Goal: Task Accomplishment & Management: Use online tool/utility

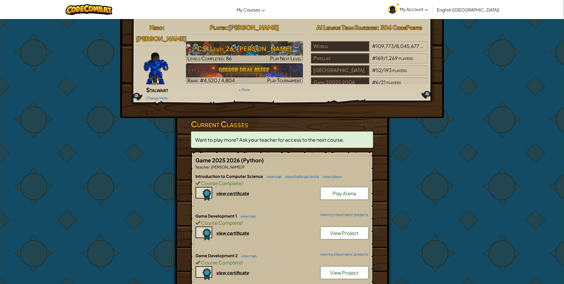
click at [271, 137] on span "Want to play more? Ask your teacher for access to the next course." at bounding box center [270, 140] width 149 height 6
click at [429, 7] on span "My Account" at bounding box center [414, 9] width 29 height 6
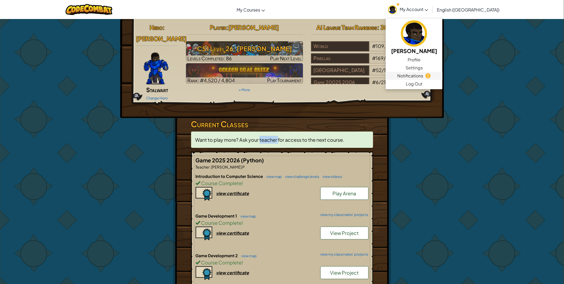
click at [424, 76] on span "Notifications" at bounding box center [411, 76] width 26 height 6
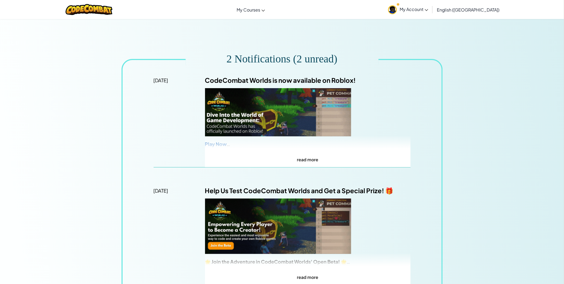
scroll to position [30, 0]
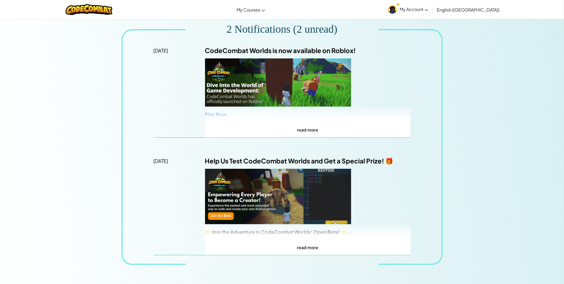
click at [304, 249] on p "read more" at bounding box center [308, 247] width 206 height 8
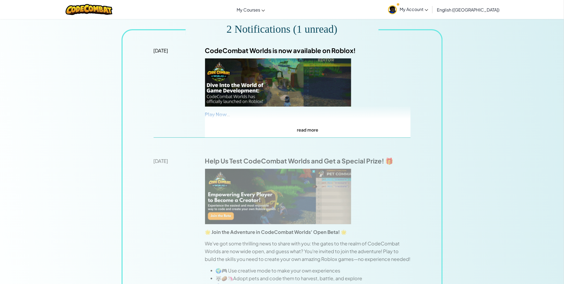
click at [310, 127] on p "read more" at bounding box center [308, 130] width 206 height 8
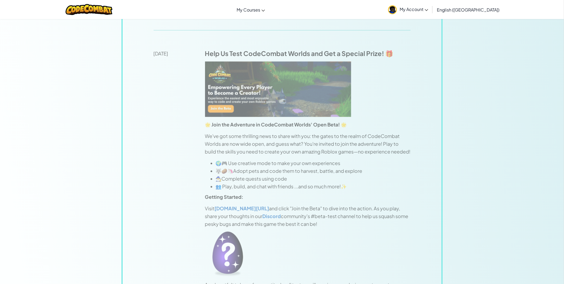
scroll to position [387, 0]
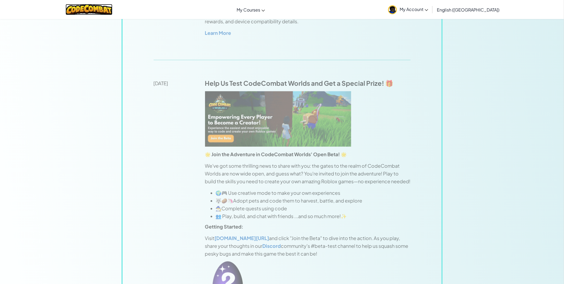
click at [92, 11] on img at bounding box center [89, 9] width 47 height 11
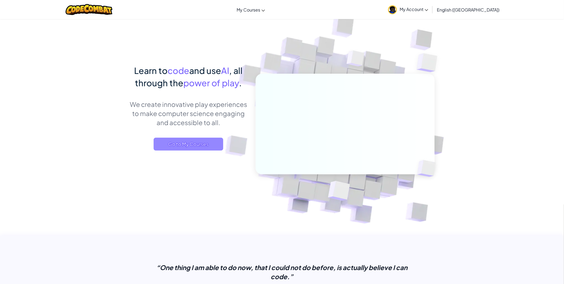
click at [183, 150] on span "Go to My Courses" at bounding box center [189, 144] width 70 height 13
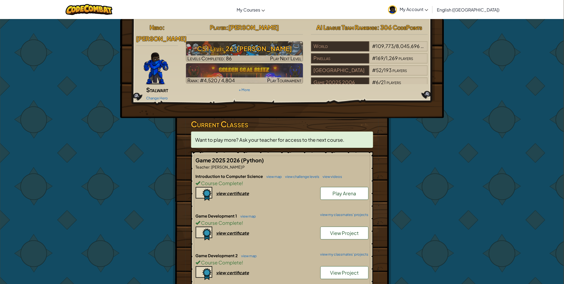
click at [431, 13] on link "My Account" at bounding box center [409, 9] width 46 height 17
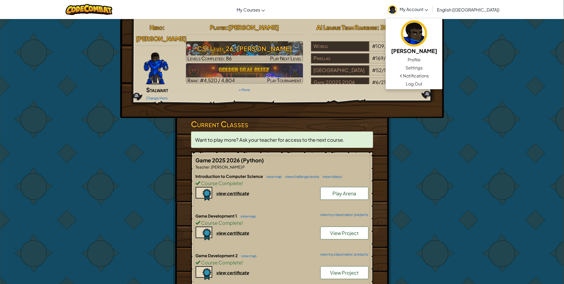
click at [358, 230] on span "View Project" at bounding box center [344, 233] width 29 height 6
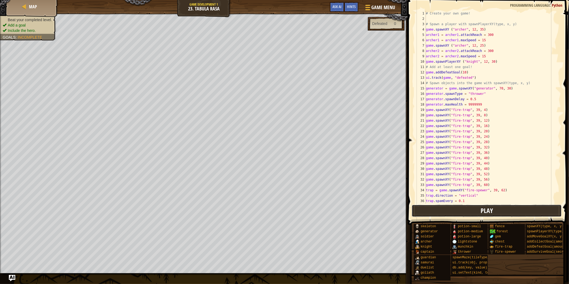
click at [476, 212] on button "Play" at bounding box center [487, 211] width 150 height 12
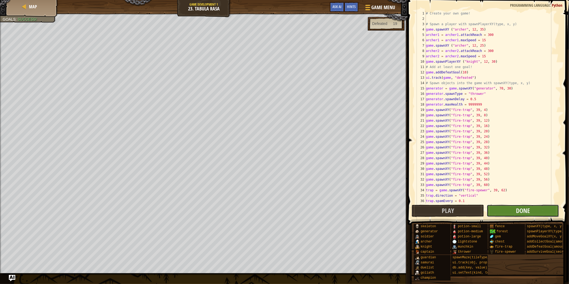
click at [508, 212] on button "Done" at bounding box center [523, 211] width 72 height 12
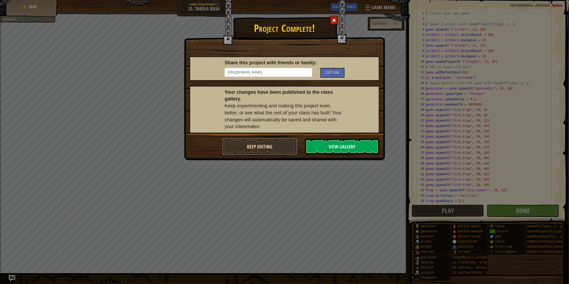
click at [255, 143] on button "Keep Editing" at bounding box center [260, 146] width 74 height 16
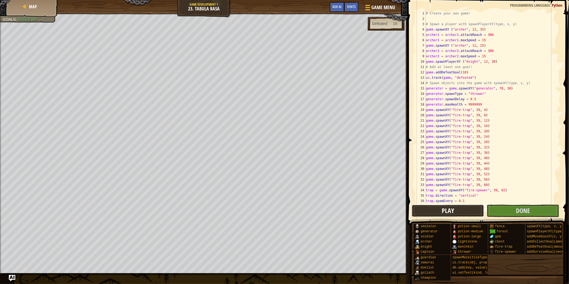
click at [429, 211] on button "Play" at bounding box center [448, 211] width 72 height 12
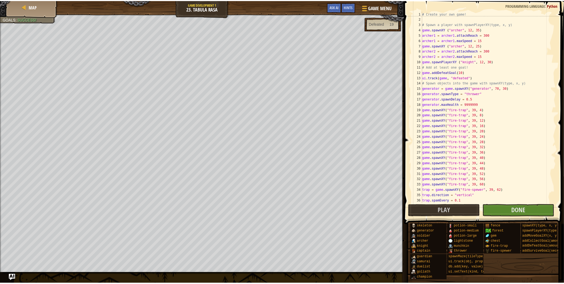
scroll to position [11, 0]
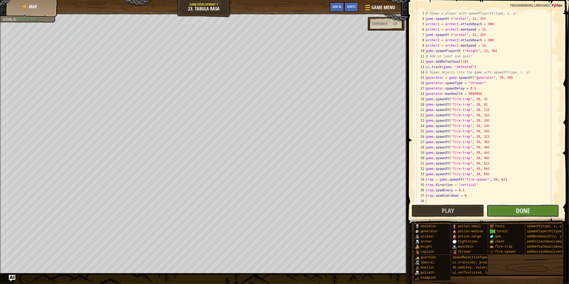
click at [532, 215] on button "Done" at bounding box center [523, 211] width 72 height 12
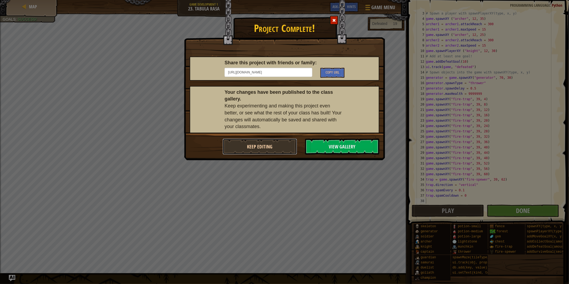
click at [276, 151] on button "Keep Editing" at bounding box center [260, 146] width 74 height 16
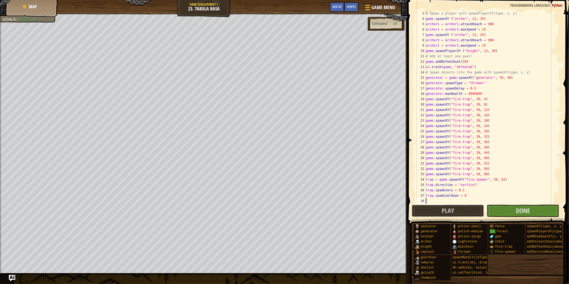
click at [454, 212] on button "Play" at bounding box center [448, 211] width 72 height 12
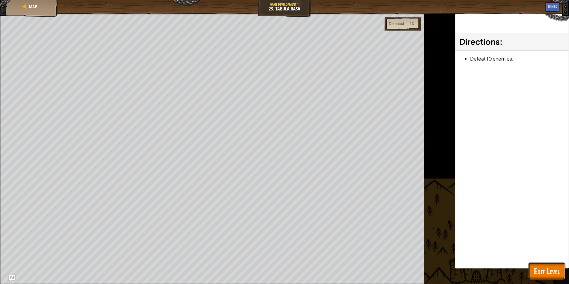
click at [553, 268] on span "Edit Level" at bounding box center [547, 270] width 26 height 11
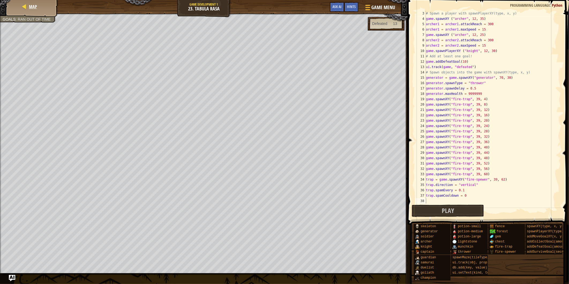
click at [29, 9] on div "Map" at bounding box center [32, 6] width 43 height 13
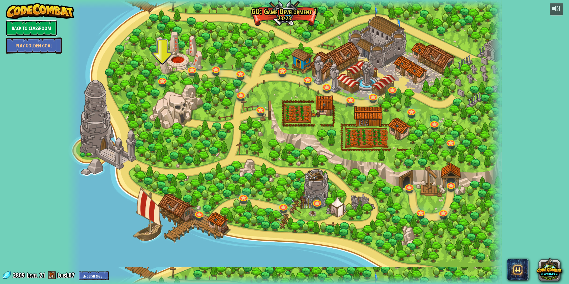
click at [31, 27] on link "Back to Classroom" at bounding box center [32, 28] width 52 height 16
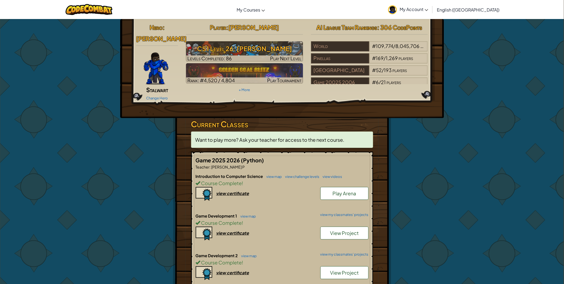
scroll to position [149, 0]
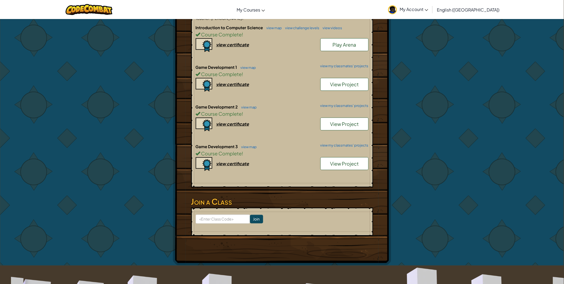
click at [336, 160] on span "View Project" at bounding box center [344, 163] width 29 height 6
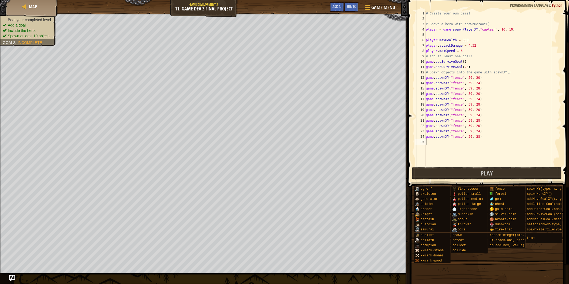
click at [435, 179] on span at bounding box center [489, 85] width 166 height 203
click at [430, 179] on button "Play" at bounding box center [487, 173] width 150 height 12
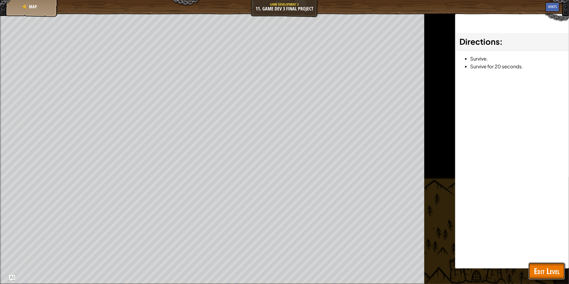
click at [544, 264] on button "Edit Level" at bounding box center [546, 270] width 36 height 17
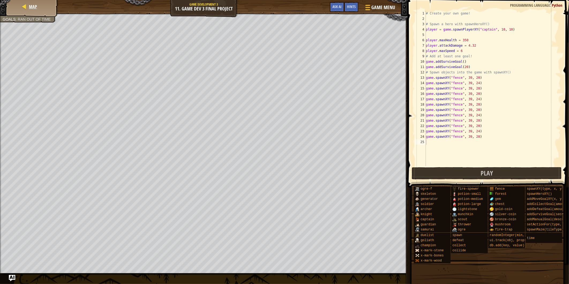
click at [29, 12] on div "Map" at bounding box center [32, 6] width 43 height 13
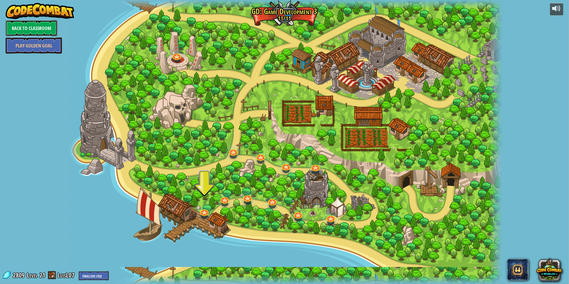
click at [40, 26] on link "Back to Classroom" at bounding box center [32, 28] width 52 height 16
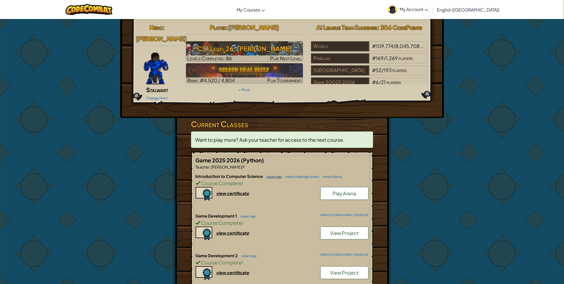
scroll to position [119, 0]
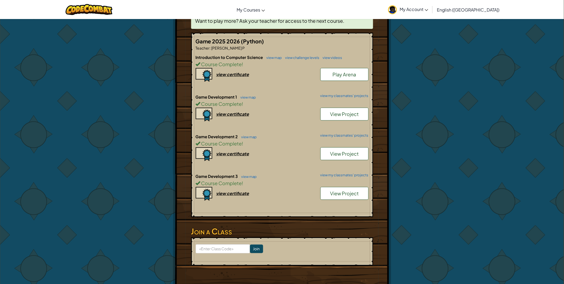
click at [360, 147] on link "View Project" at bounding box center [345, 153] width 48 height 13
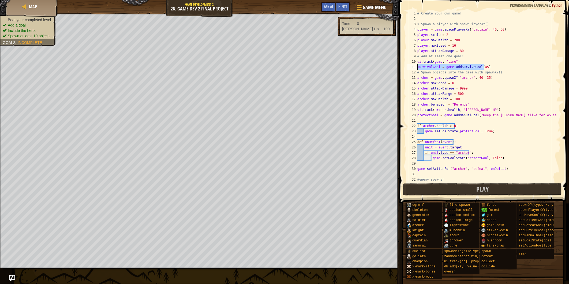
drag, startPoint x: 489, startPoint y: 65, endPoint x: 416, endPoint y: 65, distance: 73.1
click at [416, 65] on div "1 2 3 4 5 6 7 8 9 10 11 12 13 14 15 16 17 18 19 20 21 22 23 24 25 26 27 28 29 3…" at bounding box center [483, 96] width 155 height 171
type textarea "survivalGoal = game.addSurviveGoal(45)"
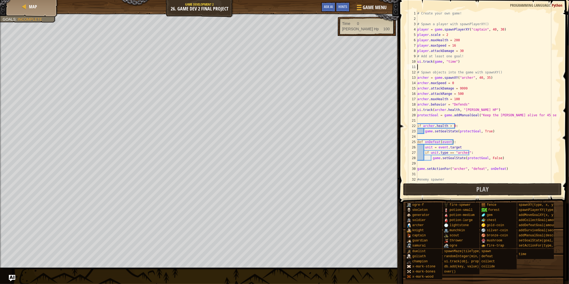
type textarea "ui.track(game, "time")"
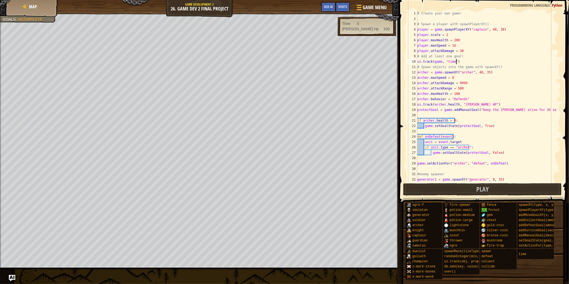
type textarea "# Add at least one goal!"
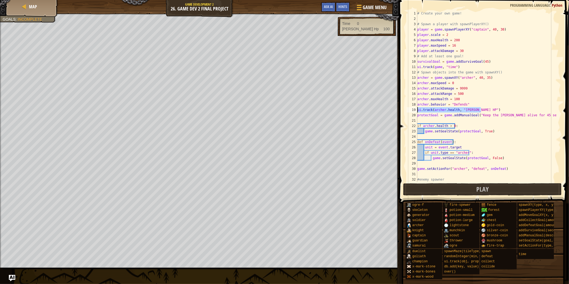
drag, startPoint x: 489, startPoint y: 107, endPoint x: 416, endPoint y: 108, distance: 73.1
click at [416, 108] on div "survivalGoal = game.addSurviveGoal(45) 1 2 3 4 5 6 7 8 9 10 11 12 13 14 15 16 1…" at bounding box center [483, 96] width 155 height 171
type textarea "ui.track([PERSON_NAME][DOMAIN_NAME], "[PERSON_NAME] HP")"
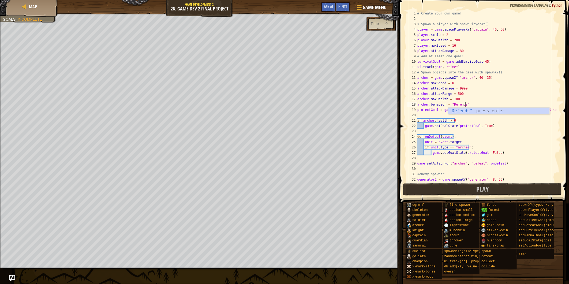
click at [546, 122] on div "# Create your own game! # Spawn a player with spawnPlayerXY() player = game . s…" at bounding box center [486, 102] width 140 height 182
click at [553, 108] on div "# Create your own game! # Spawn a player with spawnPlayerXY() player = game . s…" at bounding box center [486, 102] width 140 height 182
type textarea "protectGoal = game.addManualGoal("Keep the [PERSON_NAME] alive for 45 seconds!")"
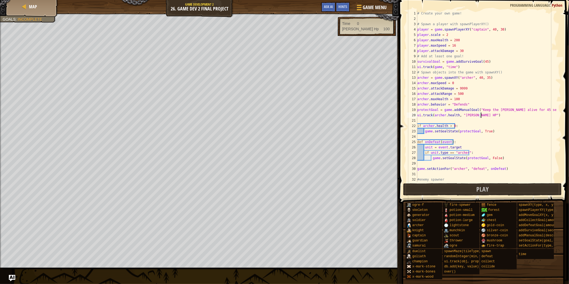
click at [425, 130] on div "# Create your own game! # Spawn a player with spawnPlayerXY() player = game . s…" at bounding box center [486, 102] width 140 height 182
click at [425, 130] on div "# Create your own game! # Spawn a player with spawnPlayerXY() player = game . s…" at bounding box center [486, 96] width 140 height 171
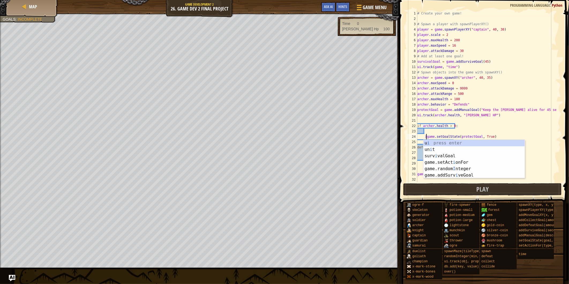
scroll to position [2, 1]
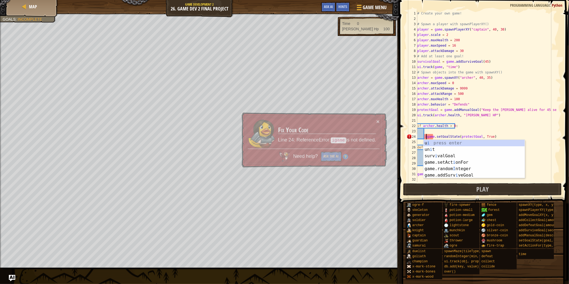
type textarea "game.setGoalState(protectGoal, True)"
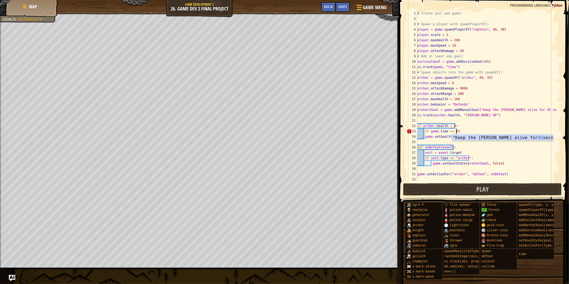
scroll to position [2, 3]
click at [425, 135] on div "# Create your own game! # Spawn a player with spawnPlayerXY() player = game . s…" at bounding box center [486, 102] width 140 height 182
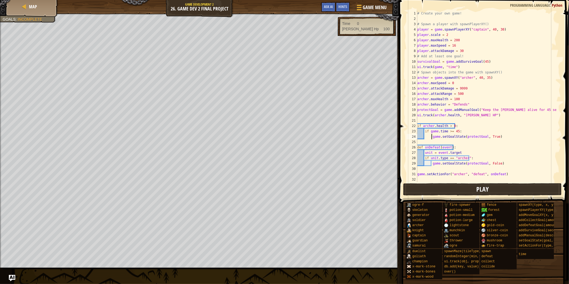
drag, startPoint x: 526, startPoint y: 182, endPoint x: 525, endPoint y: 186, distance: 3.8
click at [525, 186] on div "game.setGoalState(protectGoal, True) 1 2 3 4 5 6 7 8 9 10 11 12 13 14 15 16 17 …" at bounding box center [482, 112] width 171 height 219
click at [486, 194] on button "Play" at bounding box center [482, 189] width 159 height 12
click at [470, 188] on button "Play" at bounding box center [482, 189] width 159 height 12
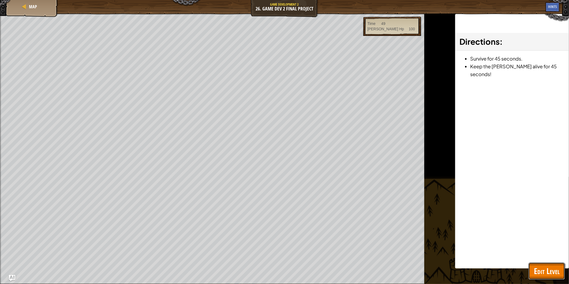
click at [545, 268] on span "Edit Level" at bounding box center [547, 270] width 26 height 11
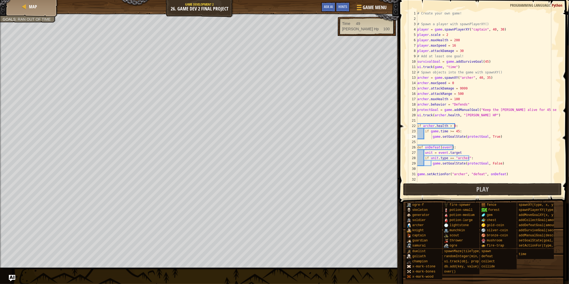
type textarea "if game.time >= 45:"
click at [479, 130] on div "# Create your own game! # Spawn a player with spawnPlayerXY() player = game . s…" at bounding box center [486, 102] width 140 height 182
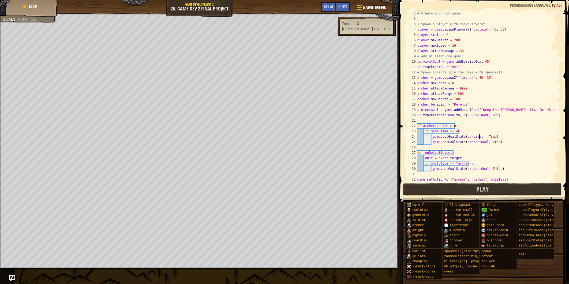
scroll to position [2, 5]
click at [467, 185] on button "Play" at bounding box center [482, 189] width 159 height 12
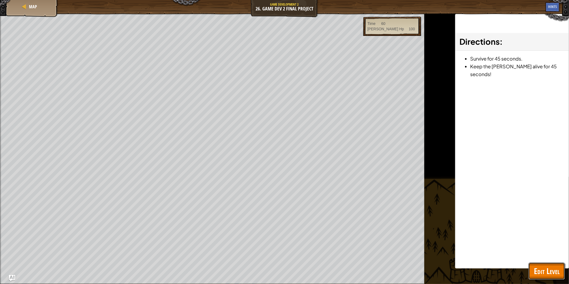
click at [564, 270] on button "Edit Level" at bounding box center [546, 270] width 36 height 17
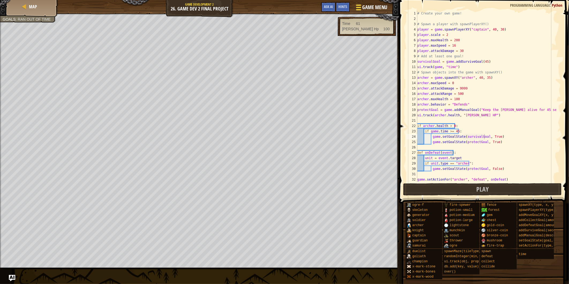
click at [374, 8] on span "Game Menu" at bounding box center [374, 7] width 25 height 7
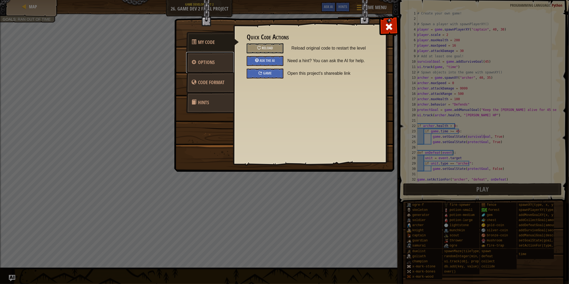
click at [215, 61] on link "Options" at bounding box center [210, 62] width 48 height 21
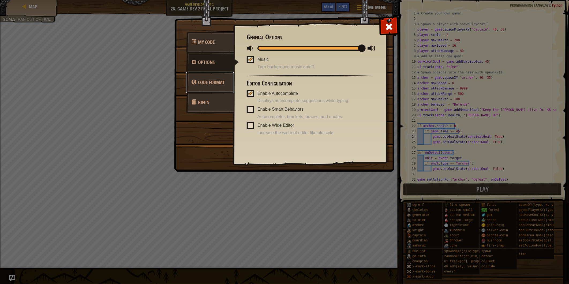
click at [218, 84] on span "Code Format" at bounding box center [211, 82] width 27 height 7
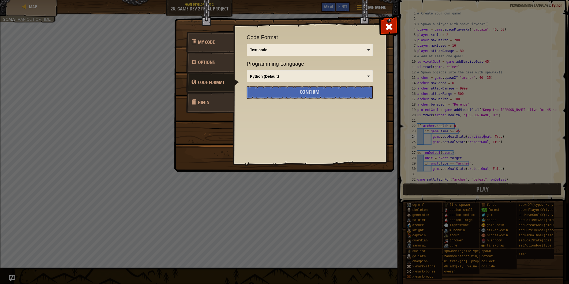
click at [299, 70] on div "Programming Language Python (Default) JavaScript Lua C++ Java (Experimental) Py…" at bounding box center [310, 71] width 126 height 22
click at [301, 73] on div "Python (Default)" at bounding box center [310, 76] width 122 height 7
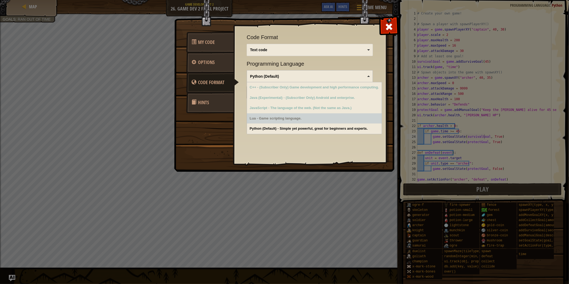
click at [310, 121] on div "Lua - Game scripting language." at bounding box center [314, 118] width 135 height 10
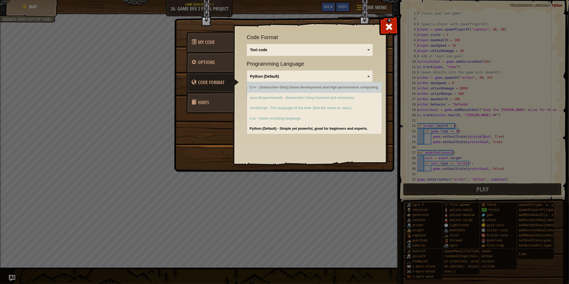
click at [275, 56] on div "Code Format Text code Blocks and code Blocks Blocks (Icons) Text code Blocks - …" at bounding box center [310, 57] width 126 height 49
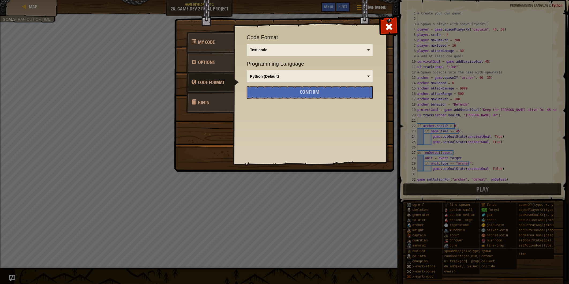
click at [277, 54] on div "Text code Blocks and code Blocks Blocks (Icons) Text code" at bounding box center [310, 50] width 126 height 12
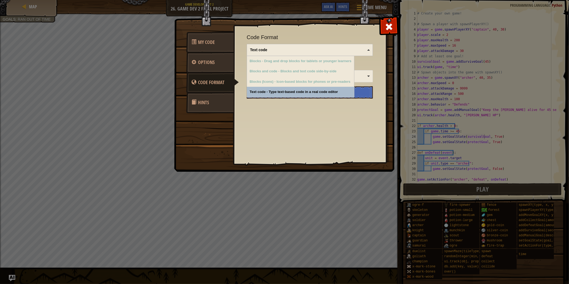
click at [286, 49] on div "Text code" at bounding box center [308, 49] width 116 height 5
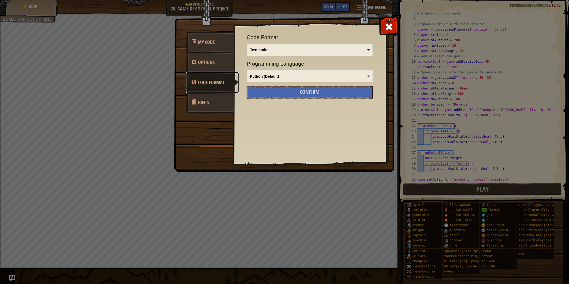
click at [218, 73] on link "Code Format" at bounding box center [212, 82] width 53 height 21
click at [223, 68] on link "Options" at bounding box center [210, 62] width 48 height 21
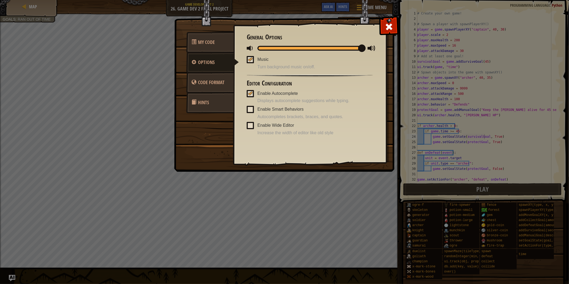
click at [252, 110] on span at bounding box center [250, 109] width 7 height 7
click at [0, 0] on input "Enable Smart Behaviors" at bounding box center [0, 0] width 0 height 0
click at [392, 29] on span at bounding box center [389, 26] width 9 height 9
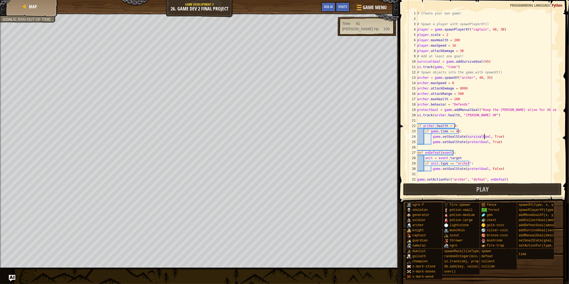
click at [457, 130] on div "# Create your own game! # Spawn a player with spawnPlayerXY() player = game . s…" at bounding box center [486, 102] width 140 height 182
click at [482, 142] on div "# Create your own game! # Spawn a player with spawnPlayerXY() player = game . s…" at bounding box center [486, 102] width 140 height 182
click at [488, 136] on div "# Create your own game! # Spawn a player with spawnPlayerXY() player = game . s…" at bounding box center [486, 102] width 140 height 182
click at [481, 124] on div "# Create your own game! # Spawn a player with spawnPlayerXY() player = game . s…" at bounding box center [486, 102] width 140 height 182
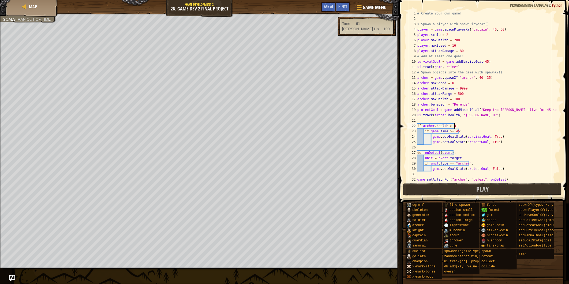
scroll to position [2, 3]
click at [442, 130] on div "# Create your own game! # Spawn a player with spawnPlayerXY() player = game . s…" at bounding box center [486, 102] width 140 height 182
click at [481, 130] on div "# Create your own game! # Spawn a player with spawnPlayerXY() player = game . s…" at bounding box center [486, 102] width 140 height 182
click at [455, 192] on button "Play" at bounding box center [482, 189] width 159 height 12
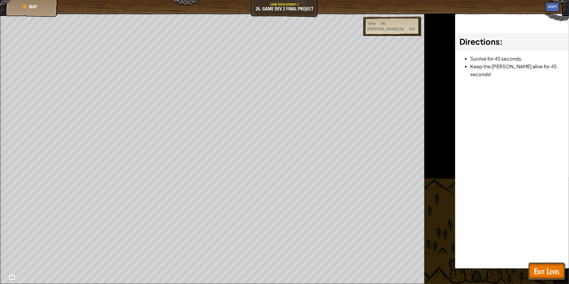
drag, startPoint x: 556, startPoint y: 267, endPoint x: 562, endPoint y: 294, distance: 27.1
click at [562, 0] on html "Map Game Development 2 26. Game Dev 2 Final Project Game Menu Done Hints Ask AI…" at bounding box center [284, 0] width 569 height 0
drag, startPoint x: 559, startPoint y: 264, endPoint x: 543, endPoint y: 251, distance: 20.4
click at [547, 252] on div "Map Game Development 2 26. Game Dev 2 Final Project Game Menu Done Hints Ask AI…" at bounding box center [284, 142] width 569 height 284
drag, startPoint x: 551, startPoint y: 271, endPoint x: 546, endPoint y: 283, distance: 12.7
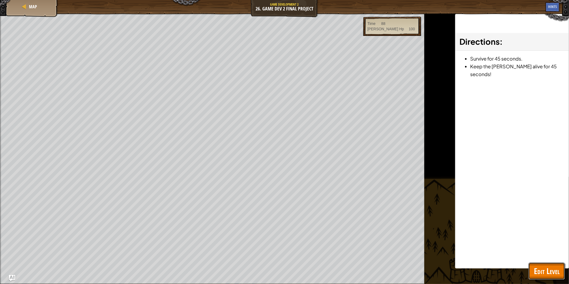
click at [546, 283] on div "Map Game Development 2 26. Game Dev 2 Final Project Game Menu Done Hints Ask AI…" at bounding box center [284, 142] width 569 height 284
click at [544, 273] on span "Edit Level" at bounding box center [547, 270] width 26 height 11
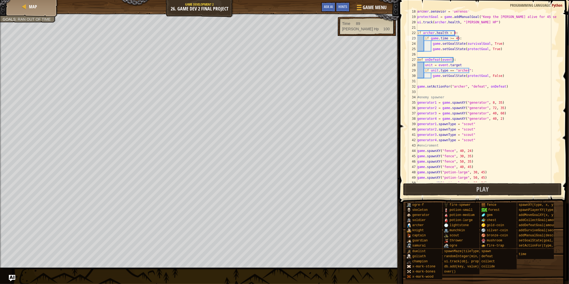
scroll to position [93, 0]
drag, startPoint x: 500, startPoint y: 47, endPoint x: 455, endPoint y: 46, distance: 45.3
click at [455, 46] on div "[PERSON_NAME] . behavior = "Defends" protectGoal = game . addManualGoal ( "Keep…" at bounding box center [486, 100] width 140 height 182
click at [503, 42] on div "[PERSON_NAME] . behavior = "Defends" protectGoal = game . addManualGoal ( "Keep…" at bounding box center [486, 96] width 140 height 171
type textarea "game.setGoalState(survivalGoal, True)"
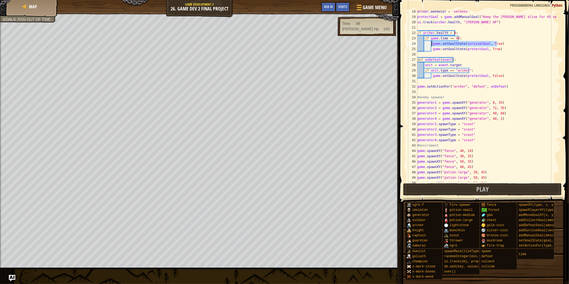
drag, startPoint x: 502, startPoint y: 42, endPoint x: 431, endPoint y: 42, distance: 70.2
click at [431, 42] on div "[PERSON_NAME] . behavior = "Defends" protectGoal = game . addManualGoal ( "Keep…" at bounding box center [486, 100] width 140 height 182
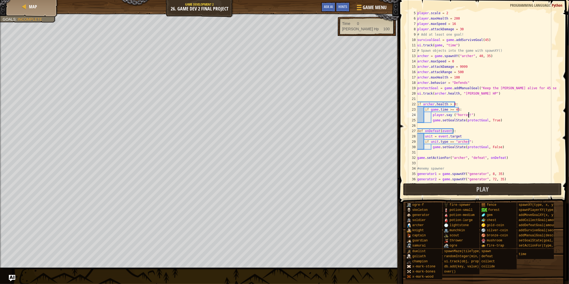
click at [481, 40] on div "player . scale = 2 player . maxHealth = 200 player . maxSpeed = 16 player . att…" at bounding box center [486, 101] width 140 height 182
click at [489, 184] on button "Play" at bounding box center [482, 189] width 159 height 12
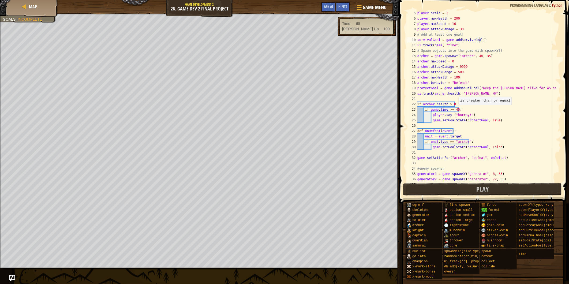
click at [457, 109] on div "player . scale = 2 player . maxHealth = 200 player . maxSpeed = 16 player . att…" at bounding box center [486, 101] width 140 height 182
click at [474, 192] on button "Play" at bounding box center [482, 189] width 159 height 12
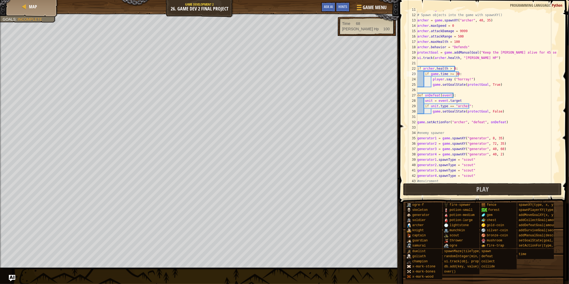
scroll to position [57, 0]
click at [455, 73] on div "ui . track ( game , "time" ) # Spawn objects into the game with spawnXY() [PERS…" at bounding box center [486, 98] width 140 height 182
click at [454, 192] on button "Play" at bounding box center [482, 189] width 159 height 12
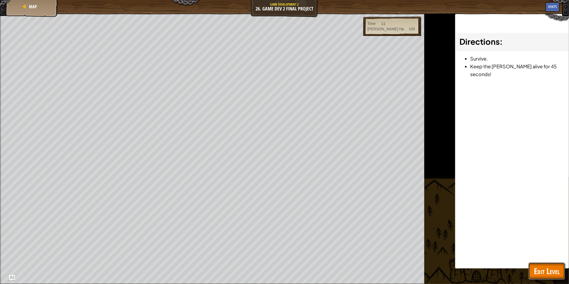
click at [560, 268] on button "Edit Level" at bounding box center [546, 270] width 36 height 17
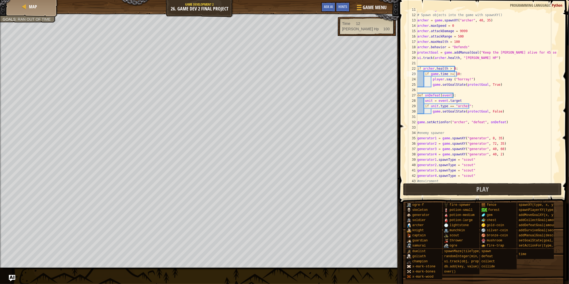
scroll to position [2, 3]
click at [453, 70] on div "ui . track ( game , "time" ) # Spawn objects into the game with spawnXY() [PERS…" at bounding box center [486, 98] width 140 height 182
click at [456, 71] on div "ui . track ( game , "time" ) # Spawn objects into the game with spawnXY() [PERS…" at bounding box center [486, 98] width 140 height 182
click at [456, 75] on div "ui . track ( game , "time" ) # Spawn objects into the game with spawnXY() [PERS…" at bounding box center [486, 98] width 140 height 182
click at [454, 74] on div "ui . track ( game , "time" ) # Spawn objects into the game with spawnXY() [PERS…" at bounding box center [486, 98] width 140 height 182
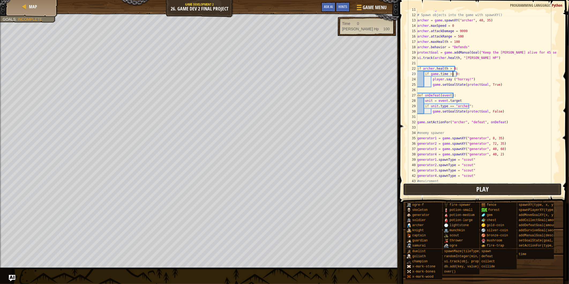
click at [492, 186] on button "Play" at bounding box center [482, 189] width 159 height 12
click at [455, 71] on div "ui . track ( game , "time" ) # Spawn objects into the game with spawnXY() [PERS…" at bounding box center [486, 98] width 140 height 182
click at [496, 184] on button "Play" at bounding box center [482, 189] width 159 height 12
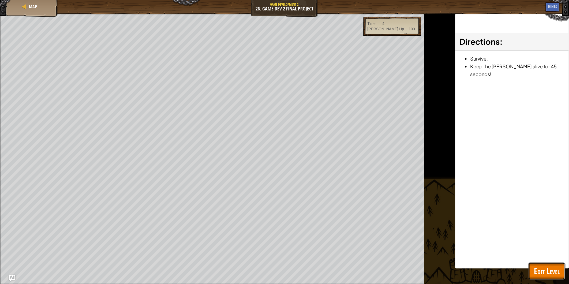
click at [538, 267] on span "Edit Level" at bounding box center [547, 270] width 26 height 11
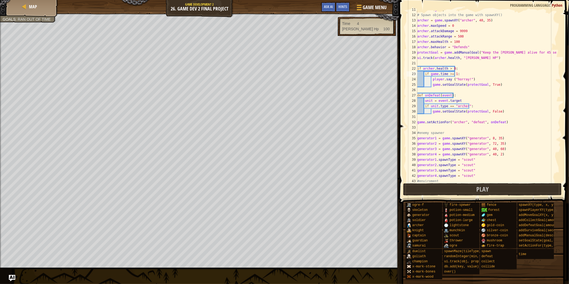
scroll to position [75, 0]
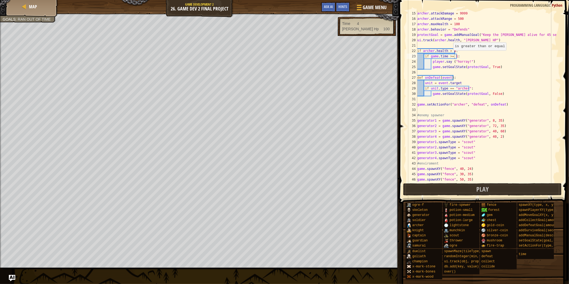
click at [451, 55] on div "[PERSON_NAME] . attackDamage = 9999 [PERSON_NAME] . attackRange = 500 [PERSON_N…" at bounding box center [486, 102] width 140 height 182
click at [463, 196] on span at bounding box center [484, 93] width 174 height 219
click at [463, 183] on button "Play" at bounding box center [482, 189] width 159 height 12
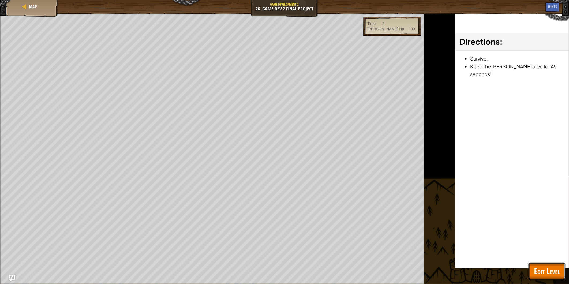
click at [564, 267] on button "Edit Level" at bounding box center [546, 270] width 36 height 17
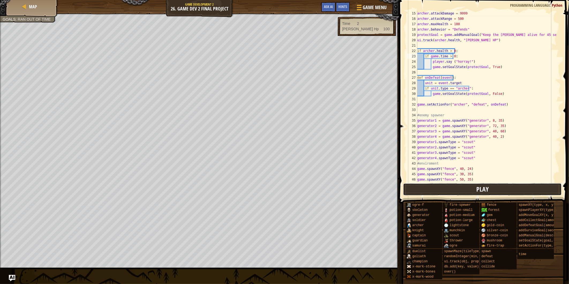
click at [485, 187] on span "Play" at bounding box center [482, 189] width 12 height 9
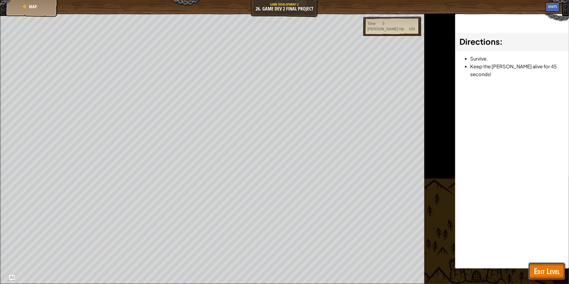
click at [544, 265] on span "Edit Level" at bounding box center [547, 270] width 26 height 11
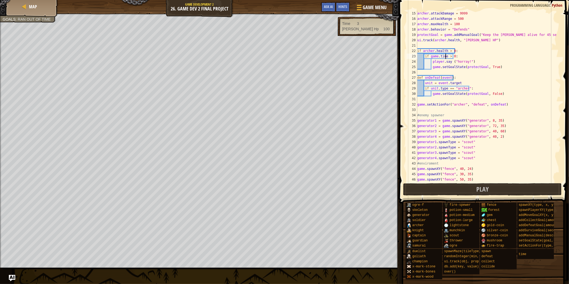
click at [446, 54] on div "[PERSON_NAME] . attackDamage = 9999 [PERSON_NAME] . attackRange = 500 [PERSON_N…" at bounding box center [486, 102] width 140 height 182
click at [449, 55] on div "[PERSON_NAME] . attackDamage = 9999 [PERSON_NAME] . attackRange = 500 [PERSON_N…" at bounding box center [486, 102] width 140 height 182
click at [456, 57] on div "[PERSON_NAME] . attackDamage = 9999 [PERSON_NAME] . attackRange = 500 [PERSON_N…" at bounding box center [486, 102] width 140 height 182
click at [455, 54] on div "[PERSON_NAME] . attackDamage = 9999 [PERSON_NAME] . attackRange = 500 [PERSON_N…" at bounding box center [486, 102] width 140 height 182
click at [454, 54] on div "[PERSON_NAME] . attackDamage = 9999 [PERSON_NAME] . attackRange = 500 [PERSON_N…" at bounding box center [486, 96] width 140 height 171
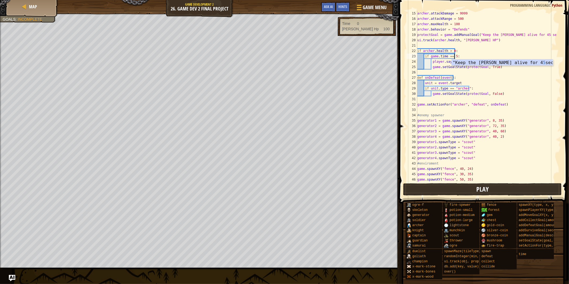
drag, startPoint x: 453, startPoint y: 196, endPoint x: 453, endPoint y: 192, distance: 3.5
click at [453, 192] on div "if game.time == 5: 15 16 17 18 19 20 21 22 23 24 25 26 27 28 29 30 31 32 33 34 …" at bounding box center [482, 112] width 171 height 219
click at [453, 192] on button "Play" at bounding box center [482, 189] width 159 height 12
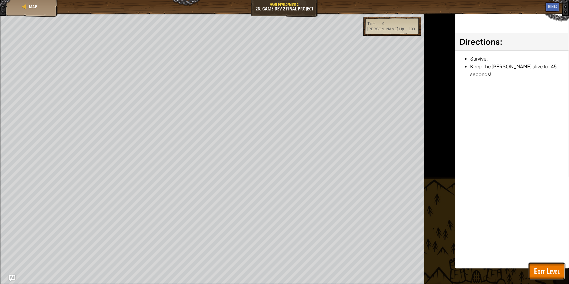
click at [558, 272] on span "Edit Level" at bounding box center [547, 270] width 26 height 11
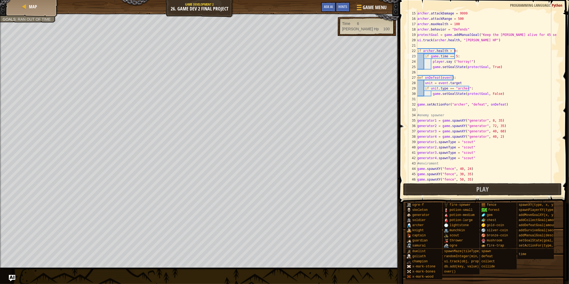
click at [425, 53] on div "[PERSON_NAME] . attackDamage = 9999 [PERSON_NAME] . attackRange = 500 [PERSON_N…" at bounding box center [486, 102] width 140 height 182
click at [424, 55] on div "[PERSON_NAME] . attackDamage = 9999 [PERSON_NAME] . attackRange = 500 [PERSON_N…" at bounding box center [486, 102] width 140 height 182
type textarea "if game.time == 5:"
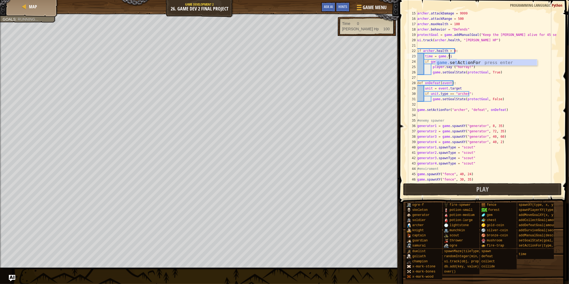
scroll to position [2, 3]
drag, startPoint x: 445, startPoint y: 62, endPoint x: 430, endPoint y: 60, distance: 15.4
click at [430, 60] on div "[PERSON_NAME] . attackDamage = 9999 [PERSON_NAME] . attackRange = 500 [PERSON_N…" at bounding box center [486, 102] width 140 height 182
click at [494, 188] on button "Play" at bounding box center [482, 189] width 159 height 12
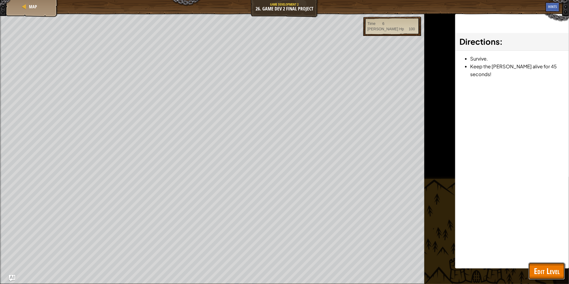
click at [537, 267] on span "Edit Level" at bounding box center [547, 270] width 26 height 11
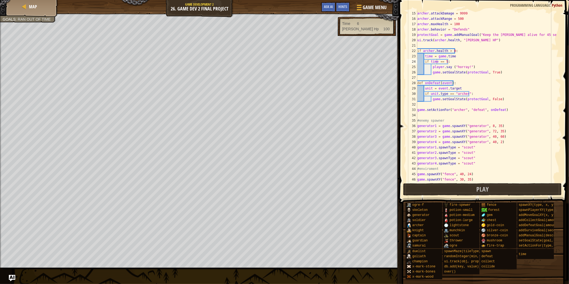
scroll to position [4, 0]
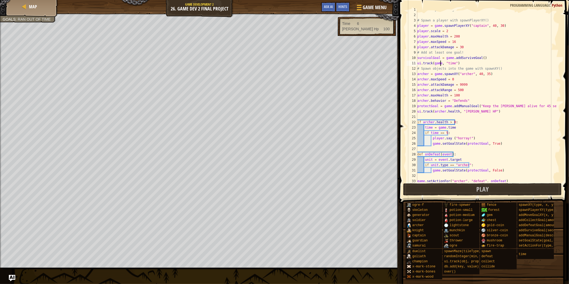
click at [440, 62] on div "# Create your own game! # Spawn a player with spawnPlayerXY() player = game . s…" at bounding box center [486, 98] width 140 height 182
click at [433, 186] on button "Play" at bounding box center [482, 189] width 159 height 12
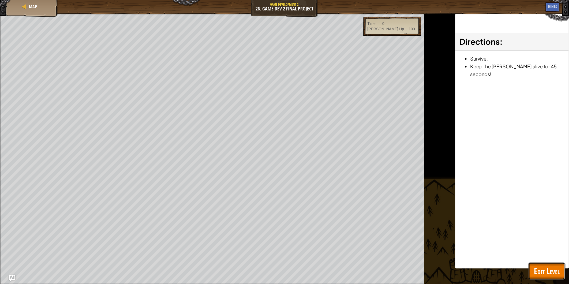
click at [535, 268] on span "Edit Level" at bounding box center [547, 270] width 26 height 11
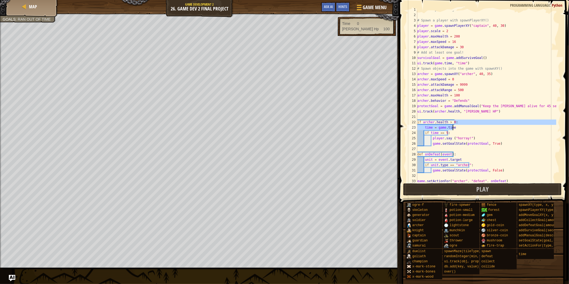
click at [453, 125] on div "# Create your own game! # Spawn a player with spawnPlayerXY() player = game . s…" at bounding box center [486, 98] width 140 height 182
click at [459, 129] on div "# Create your own game! # Spawn a player with spawnPlayerXY() player = game . s…" at bounding box center [486, 96] width 140 height 171
drag, startPoint x: 457, startPoint y: 129, endPoint x: 425, endPoint y: 127, distance: 32.2
click at [425, 127] on div "# Create your own game! # Spawn a player with spawnPlayerXY() player = game . s…" at bounding box center [486, 98] width 140 height 182
click at [485, 50] on div "# Create your own game! # Spawn a player with spawnPlayerXY() player = game . s…" at bounding box center [486, 98] width 140 height 182
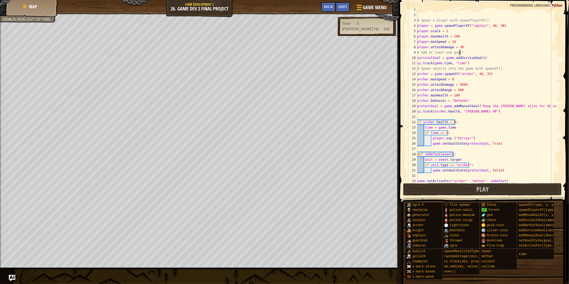
click at [484, 50] on div "# Create your own game! # Spawn a player with spawnPlayerXY() player = game . s…" at bounding box center [486, 98] width 140 height 182
type textarea "# Add at least one goal!"
paste textarea "time = game.time"
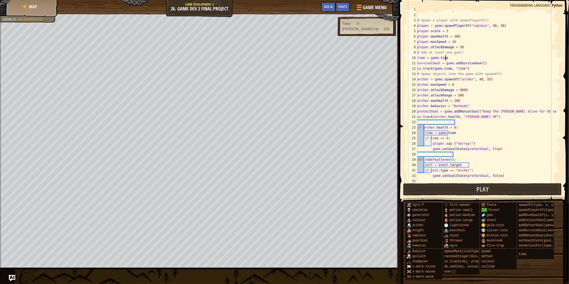
click at [454, 133] on div "# Create your own game! # Spawn a player with spawnPlayerXY() player = game . s…" at bounding box center [486, 98] width 140 height 182
type textarea "time = game.time"
drag, startPoint x: 454, startPoint y: 133, endPoint x: 426, endPoint y: 132, distance: 27.9
click at [426, 132] on div "# Create your own game! # Spawn a player with spawnPlayerXY() player = game . s…" at bounding box center [486, 98] width 140 height 182
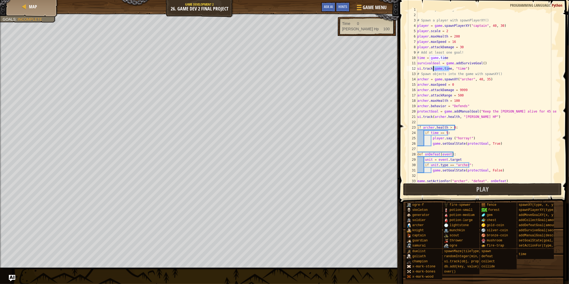
drag, startPoint x: 449, startPoint y: 66, endPoint x: 433, endPoint y: 67, distance: 16.7
click at [433, 67] on div "# Create your own game! # Spawn a player with spawnPlayerXY() player = game . s…" at bounding box center [486, 98] width 140 height 182
click at [437, 72] on div "" time " press enter" at bounding box center [482, 75] width 101 height 6
type textarea "ui.track(time, "time")"
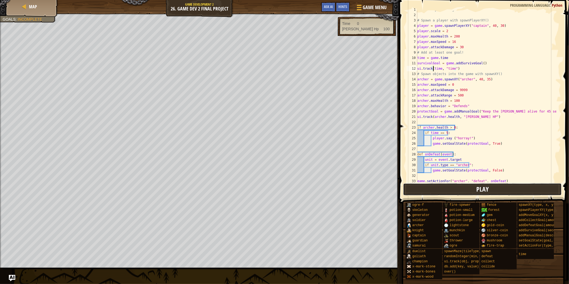
click at [494, 189] on button "Play" at bounding box center [482, 189] width 159 height 12
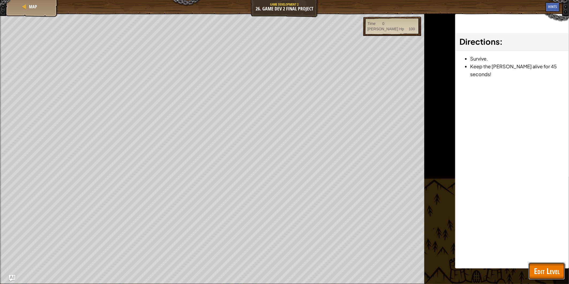
click at [534, 270] on span "Edit Level" at bounding box center [547, 270] width 26 height 11
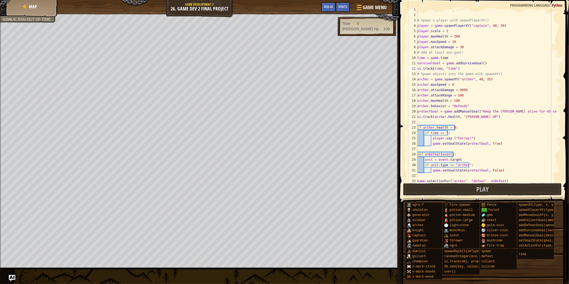
scroll to position [2, 0]
click at [446, 121] on div "# Create your own game! # Spawn a player with spawnPlayerXY() player = game . s…" at bounding box center [486, 98] width 140 height 182
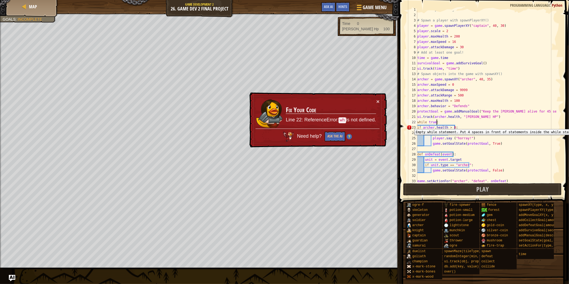
click at [416, 125] on div "23" at bounding box center [412, 127] width 11 height 5
click at [417, 126] on div "23" at bounding box center [412, 127] width 11 height 5
click at [417, 127] on div "# Create your own game! # Spawn a player with spawnPlayerXY() player = game . s…" at bounding box center [486, 98] width 140 height 182
click at [417, 131] on div "24" at bounding box center [412, 132] width 11 height 5
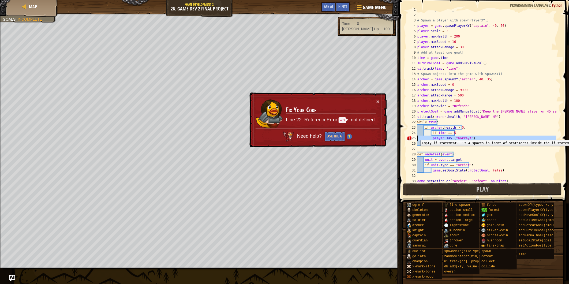
click at [417, 136] on div "25" at bounding box center [412, 138] width 11 height 5
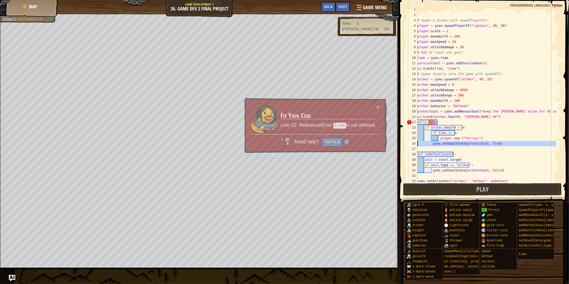
click at [417, 141] on div "26" at bounding box center [412, 143] width 11 height 5
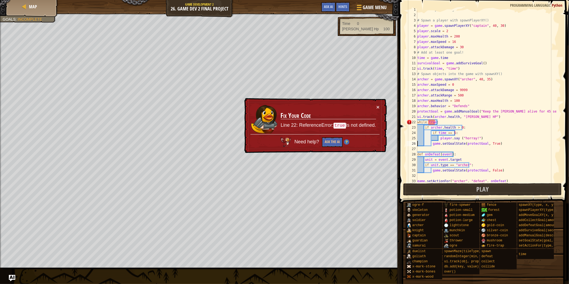
click at [418, 143] on div "# Create your own game! # Spawn a player with spawnPlayerXY() player = game . s…" at bounding box center [486, 98] width 140 height 182
click at [427, 122] on div "# Create your own game! # Spawn a player with spawnPlayerXY() player = game . s…" at bounding box center [486, 98] width 140 height 182
click at [428, 122] on div "# Create your own game! # Spawn a player with spawnPlayerXY() player = game . s…" at bounding box center [486, 98] width 140 height 182
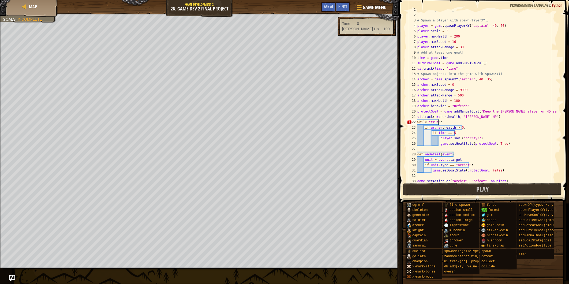
scroll to position [2, 1]
click at [454, 125] on div "# Create your own game! # Spawn a player with spawnPlayerXY() player = game . s…" at bounding box center [486, 98] width 140 height 182
click at [479, 194] on button "Play" at bounding box center [482, 189] width 159 height 12
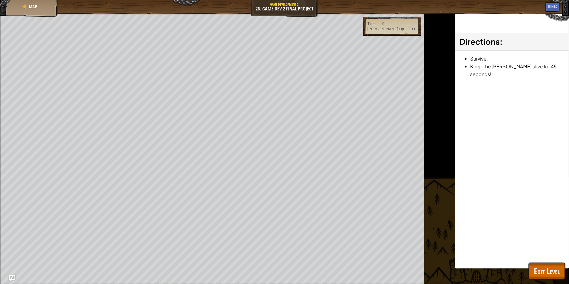
click at [524, 269] on div "Beat your completed level. Add a goal Include the hero. Spawn at least 10 objec…" at bounding box center [284, 148] width 569 height 271
click at [539, 275] on span "Edit Level" at bounding box center [547, 270] width 26 height 11
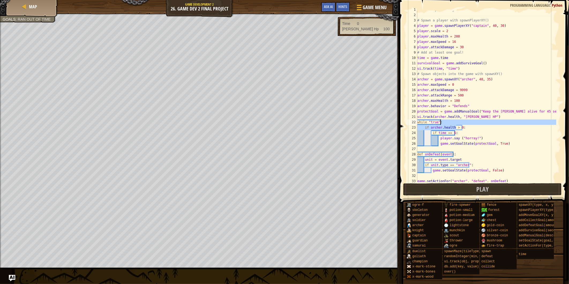
click at [487, 124] on div "# Create your own game! # Spawn a player with spawnPlayerXY() player = game . s…" at bounding box center [486, 98] width 140 height 182
click at [439, 120] on div "# Create your own game! # Spawn a player with spawnPlayerXY() player = game . s…" at bounding box center [486, 98] width 140 height 182
type textarea "while [PERSON_NAME][DOMAIN_NAME] > -1:"
click at [475, 196] on span at bounding box center [484, 93] width 174 height 219
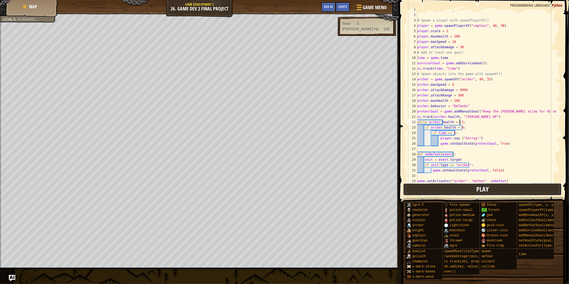
click at [477, 187] on button "Play" at bounding box center [482, 189] width 159 height 12
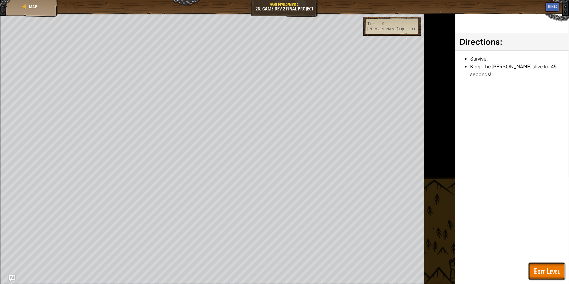
click at [539, 271] on span "Edit Level" at bounding box center [547, 270] width 26 height 11
click at [0, 0] on div "ogre-f skeleton generator soldier [PERSON_NAME] [PERSON_NAME] captain guardian …" at bounding box center [0, 0] width 0 height 0
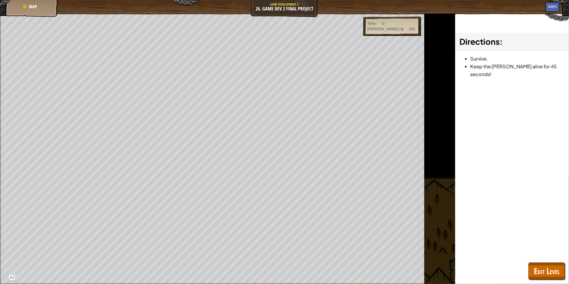
click at [0, 0] on div "ogre-f skeleton generator soldier [PERSON_NAME] [PERSON_NAME] captain guardian …" at bounding box center [0, 0] width 0 height 0
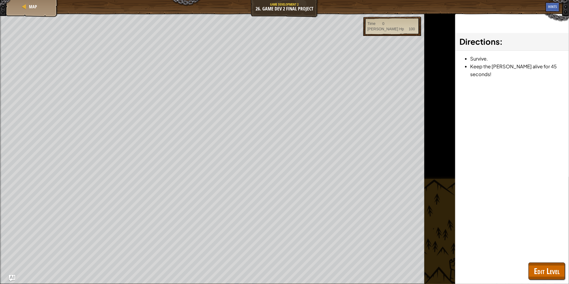
click at [0, 0] on div "ogre-f skeleton generator soldier [PERSON_NAME] [PERSON_NAME] captain guardian …" at bounding box center [0, 0] width 0 height 0
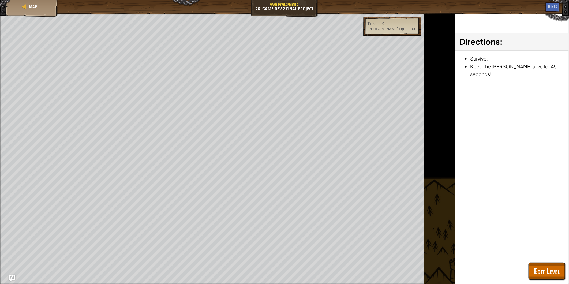
click at [0, 0] on div "ogre-f skeleton generator soldier [PERSON_NAME] [PERSON_NAME] captain guardian …" at bounding box center [0, 0] width 0 height 0
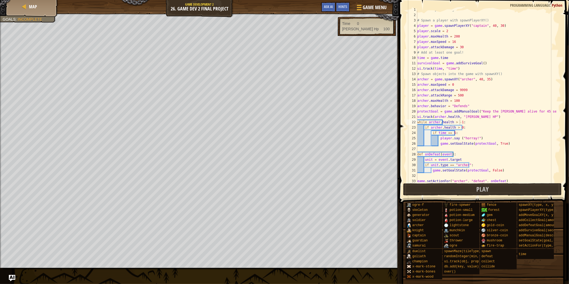
click at [550, 273] on div "ogre-f skeleton generator soldier [PERSON_NAME] [PERSON_NAME] captain guardian …" at bounding box center [485, 240] width 160 height 77
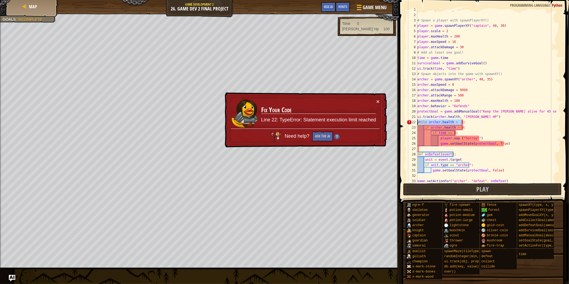
drag, startPoint x: 464, startPoint y: 121, endPoint x: 415, endPoint y: 121, distance: 48.2
click at [415, 121] on div "while [PERSON_NAME][DOMAIN_NAME] > -1: 1 2 3 4 5 6 7 8 9 10 11 12 13 14 15 16 1…" at bounding box center [483, 96] width 155 height 171
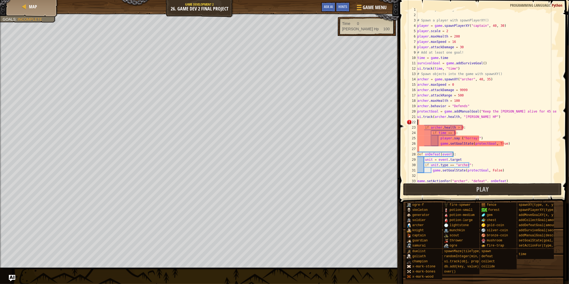
scroll to position [2, 0]
click at [430, 133] on div "# Create your own game! # Spawn a player with spawnPlayerXY() player = game . s…" at bounding box center [486, 98] width 140 height 182
click at [437, 138] on div "# Create your own game! # Spawn a player with spawnPlayerXY() player = game . s…" at bounding box center [486, 98] width 140 height 182
click at [439, 139] on div "# Create your own game! # Spawn a player with spawnPlayerXY() player = game . s…" at bounding box center [486, 98] width 140 height 182
click at [438, 142] on div "# Create your own game! # Spawn a player with spawnPlayerXY() player = game . s…" at bounding box center [486, 98] width 140 height 182
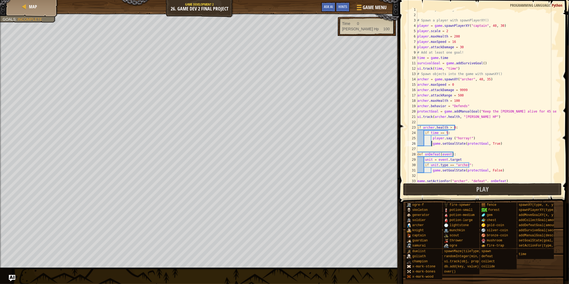
click at [441, 58] on div "# Create your own game! # Spawn a player with spawnPlayerXY() player = game . s…" at bounding box center [486, 98] width 140 height 182
type textarea "time = game.time"
drag, startPoint x: 452, startPoint y: 55, endPoint x: 417, endPoint y: 55, distance: 35.4
click at [417, 55] on div "time = game.time 1 2 3 4 5 6 7 8 9 10 11 12 13 14 15 16 17 18 19 20 21 22 23 24…" at bounding box center [483, 96] width 155 height 171
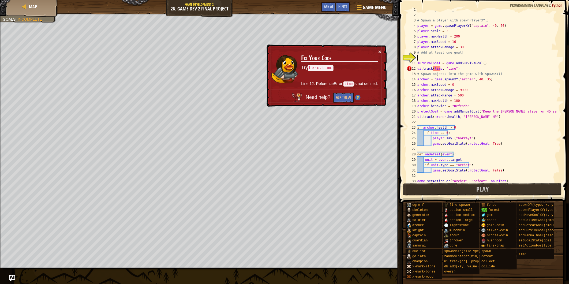
type textarea "# Add at least one goal!"
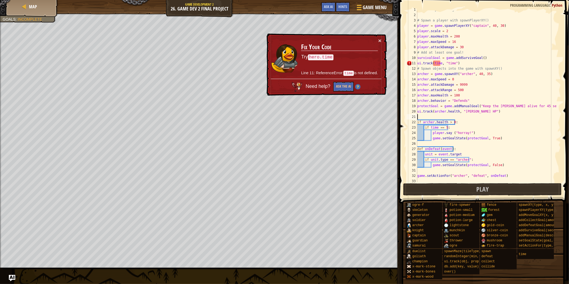
click at [440, 116] on div "# Create your own game! # Spawn a player with spawnPlayerXY() player = game . s…" at bounding box center [486, 98] width 140 height 182
paste textarea "time = game.time"
type textarea "time = game.time"
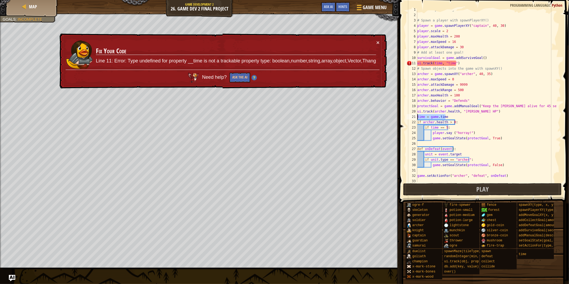
drag, startPoint x: 448, startPoint y: 117, endPoint x: 406, endPoint y: 118, distance: 42.3
click at [406, 118] on div "time = game.time 1 2 3 4 5 6 7 8 9 10 11 12 13 14 15 16 17 18 19 20 21 22 23 24…" at bounding box center [483, 96] width 155 height 171
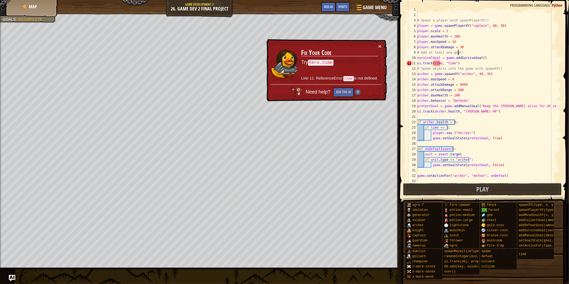
click at [459, 53] on div "# Create your own game! # Spawn a player with spawnPlayerXY() player = game . s…" at bounding box center [486, 98] width 140 height 182
type textarea "# Add at least one goal!"
paste textarea "time = game.time"
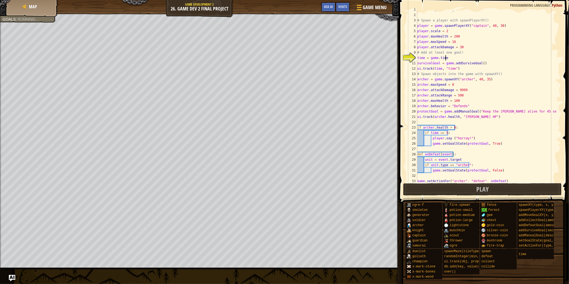
type textarea "time = game.time"
click at [471, 121] on div "# Create your own game! # Spawn a player with spawnPlayerXY() player = game . s…" at bounding box center [486, 98] width 140 height 182
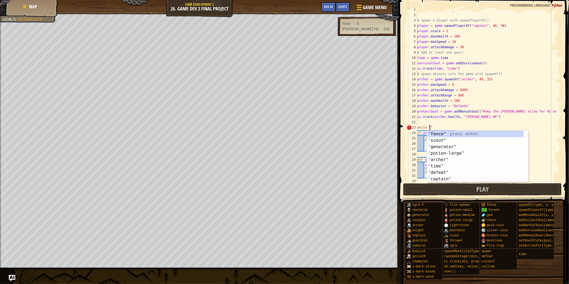
scroll to position [2, 1]
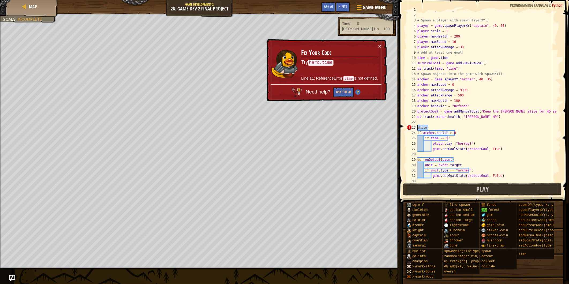
drag, startPoint x: 433, startPoint y: 127, endPoint x: 418, endPoint y: 129, distance: 15.6
click at [418, 129] on div "# Create your own game! # Spawn a player with spawnPlayerXY() player = game . s…" at bounding box center [486, 98] width 140 height 182
click at [427, 132] on div "# Create your own game! # Spawn a player with spawnPlayerXY() player = game . s…" at bounding box center [486, 98] width 140 height 182
click at [429, 128] on div "# Create your own game! # Spawn a player with spawnPlayerXY() player = game . s…" at bounding box center [486, 98] width 140 height 182
click at [430, 136] on div "# Create your own game! # Spawn a player with spawnPlayerXY() player = game . s…" at bounding box center [486, 98] width 140 height 182
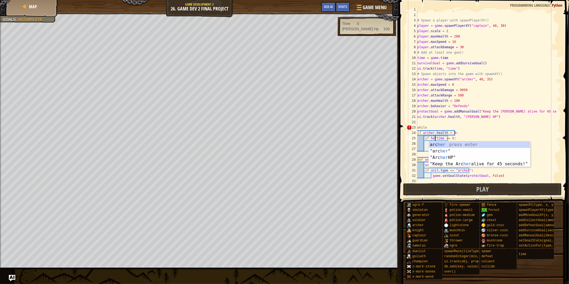
scroll to position [2, 2]
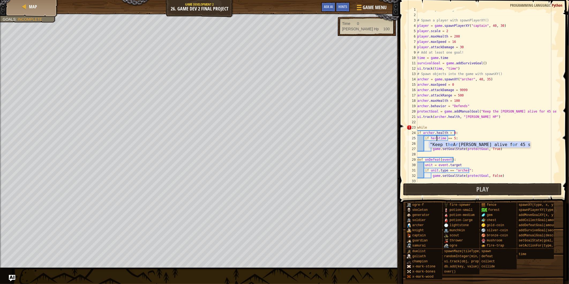
type textarea "if hero.time == 5:"
click at [436, 122] on div "# Create your own game! # Spawn a player with spawnPlayerXY() player = game . s…" at bounding box center [486, 98] width 140 height 182
drag, startPoint x: 427, startPoint y: 127, endPoint x: 418, endPoint y: 129, distance: 9.6
click at [418, 129] on div "# Create your own game! # Spawn a player with spawnPlayerXY() player = game . s…" at bounding box center [486, 98] width 140 height 182
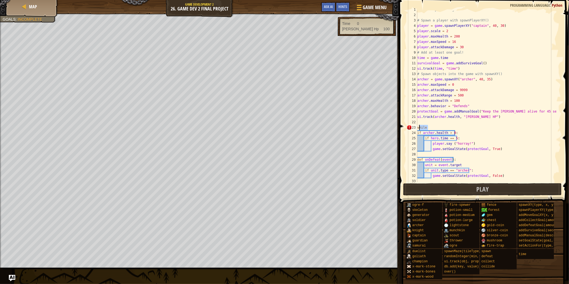
type textarea "while"
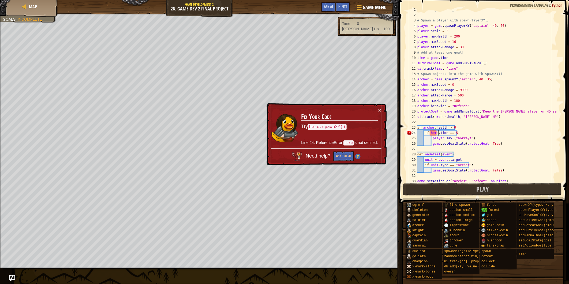
click at [438, 133] on div "# Create your own game! # Spawn a player with spawnPlayerXY() player = game . s…" at bounding box center [486, 98] width 140 height 182
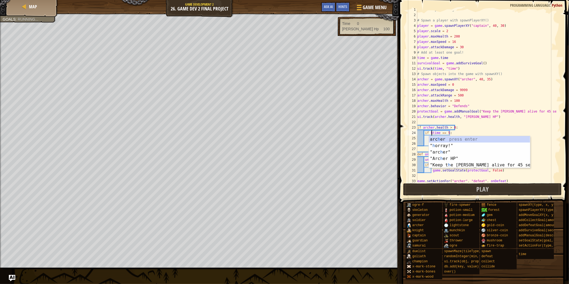
type textarea "if time == 5:"
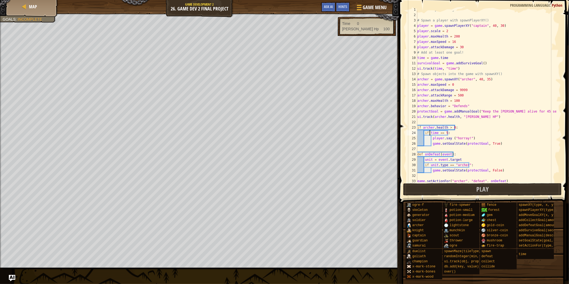
click at [440, 122] on div "# Create your own game! # Spawn a player with spawnPlayerXY() player = game . s…" at bounding box center [486, 98] width 140 height 182
drag, startPoint x: 441, startPoint y: 67, endPoint x: 433, endPoint y: 68, distance: 7.6
click at [433, 68] on div "# Create your own game! # Spawn a player with spawnPlayerXY() player = game . s…" at bounding box center [486, 98] width 140 height 182
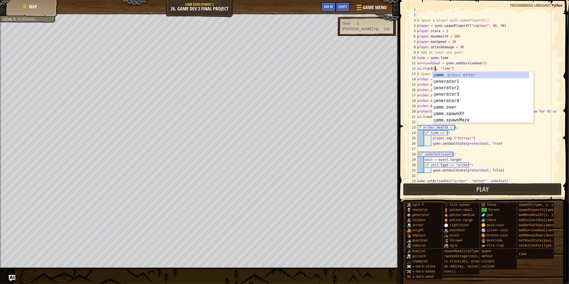
scroll to position [2, 2]
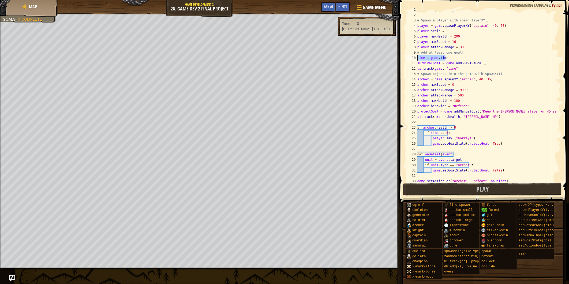
drag, startPoint x: 447, startPoint y: 58, endPoint x: 416, endPoint y: 59, distance: 31.4
click at [416, 59] on div "ui.track(game, "time") 1 2 3 4 5 6 7 8 9 10 11 12 13 14 15 16 17 18 19 20 21 22…" at bounding box center [483, 96] width 155 height 171
type textarea "time = game.time"
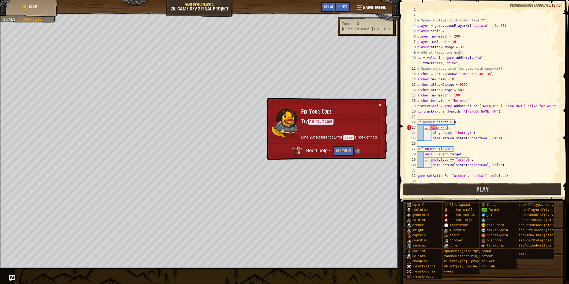
click at [453, 127] on div "# Create your own game! # Spawn a player with spawnPlayerXY() player = game . s…" at bounding box center [486, 98] width 140 height 182
type textarea "if time == 5:"
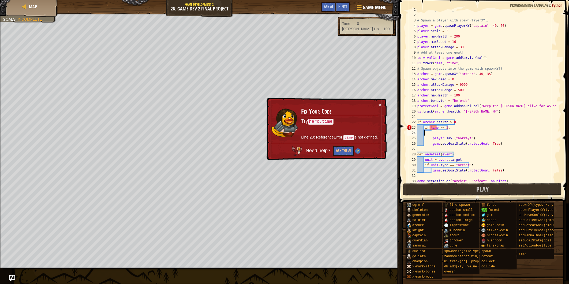
type textarea "\"
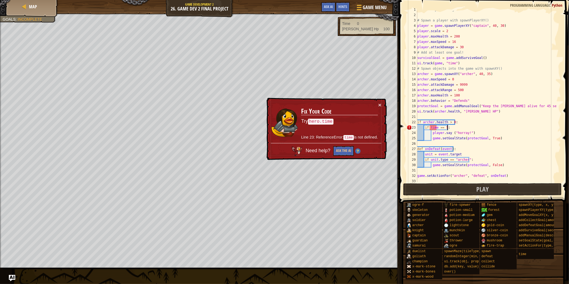
click at [435, 127] on div "# Create your own game! # Spawn a player with spawnPlayerXY() player = game . s…" at bounding box center [486, 98] width 140 height 182
click at [438, 127] on div "# Create your own game! # Spawn a player with spawnPlayerXY() player = game . s…" at bounding box center [486, 98] width 140 height 182
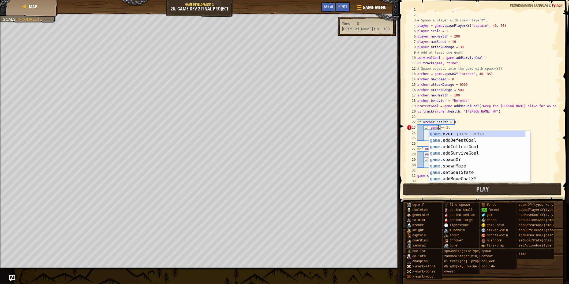
scroll to position [2, 2]
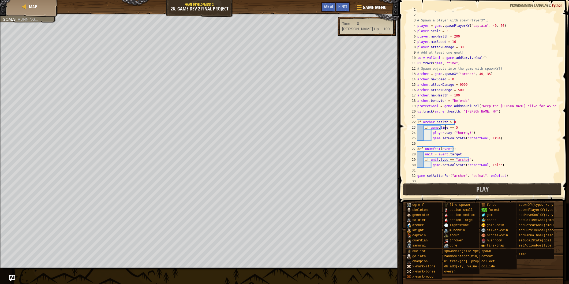
type textarea "if game.time == 5:"
click at [434, 115] on div "# Create your own game! # Spawn a player with spawnPlayerXY() player = game . s…" at bounding box center [486, 98] width 140 height 182
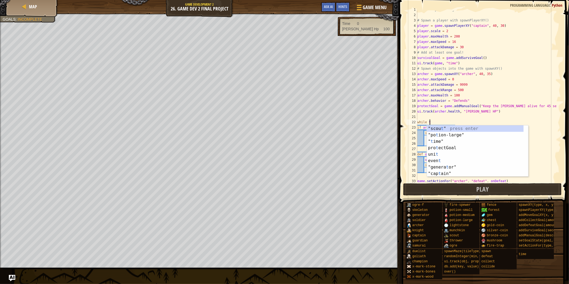
scroll to position [2, 1]
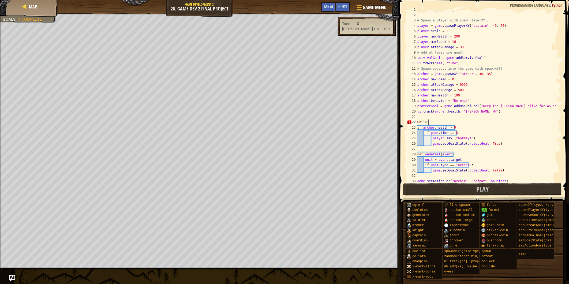
type textarea "while"
click at [14, 6] on div "Map" at bounding box center [32, 6] width 43 height 13
